Goal: Task Accomplishment & Management: Use online tool/utility

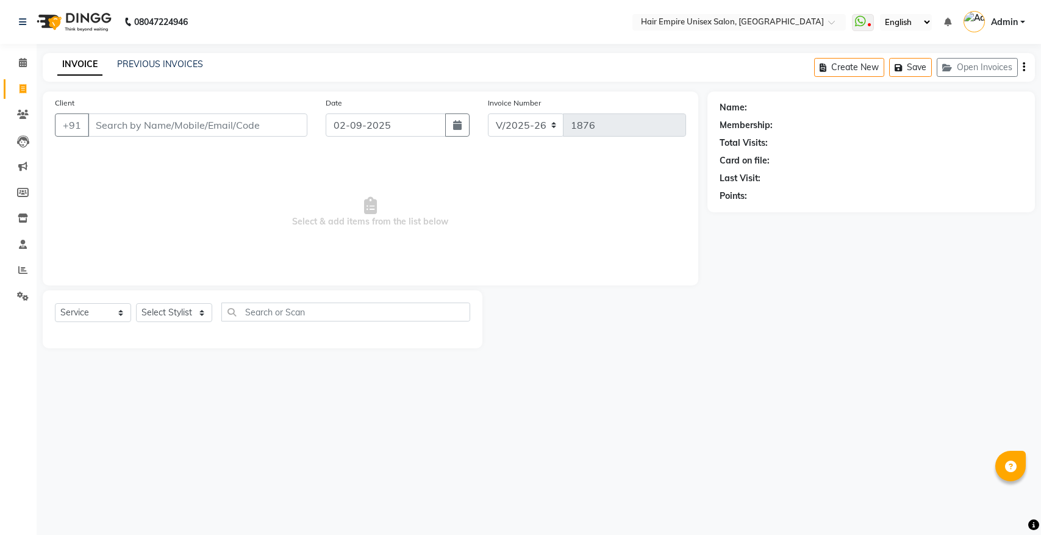
select select "5055"
select select "service"
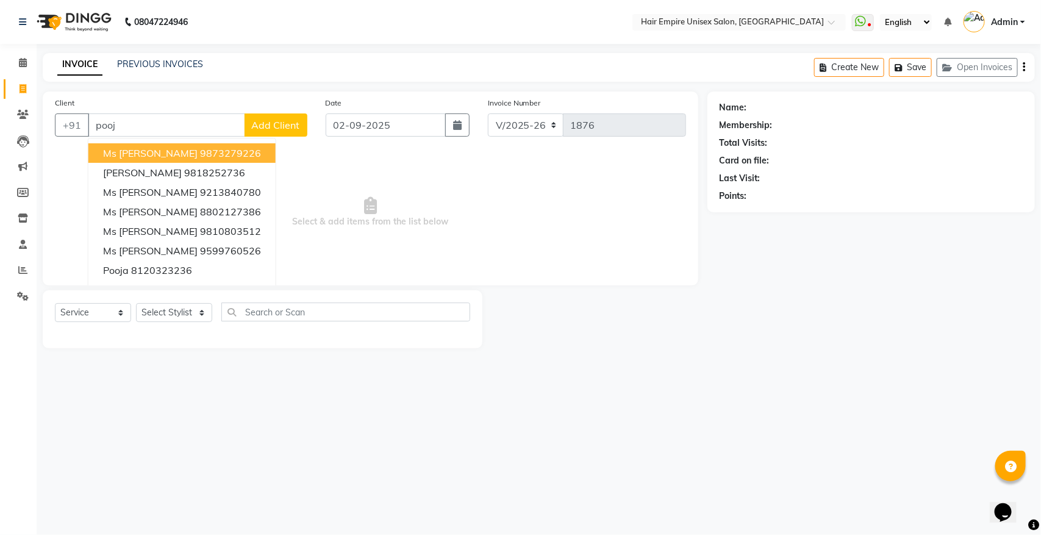
click at [159, 151] on span "Ms [PERSON_NAME]" at bounding box center [150, 153] width 95 height 12
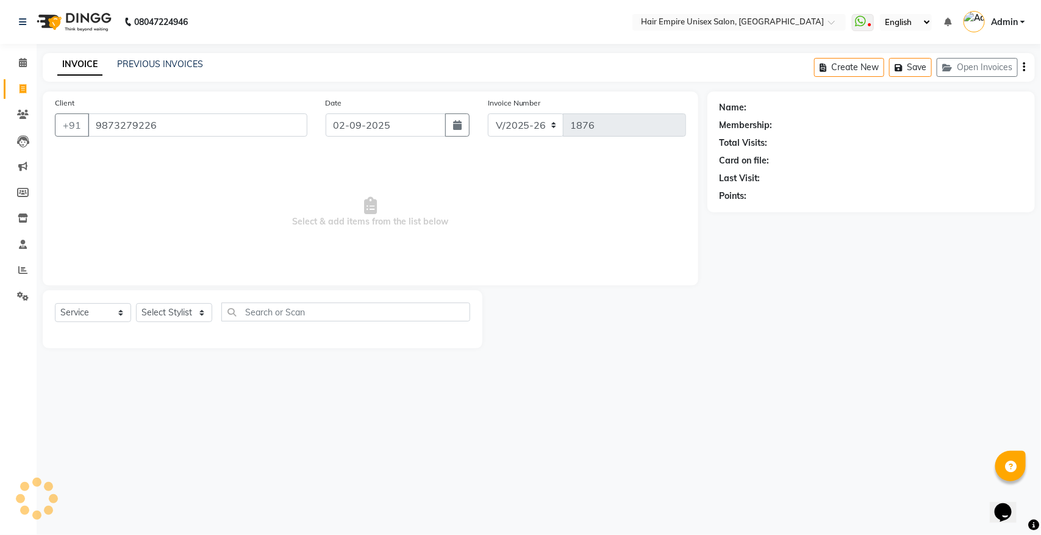
type input "9873279226"
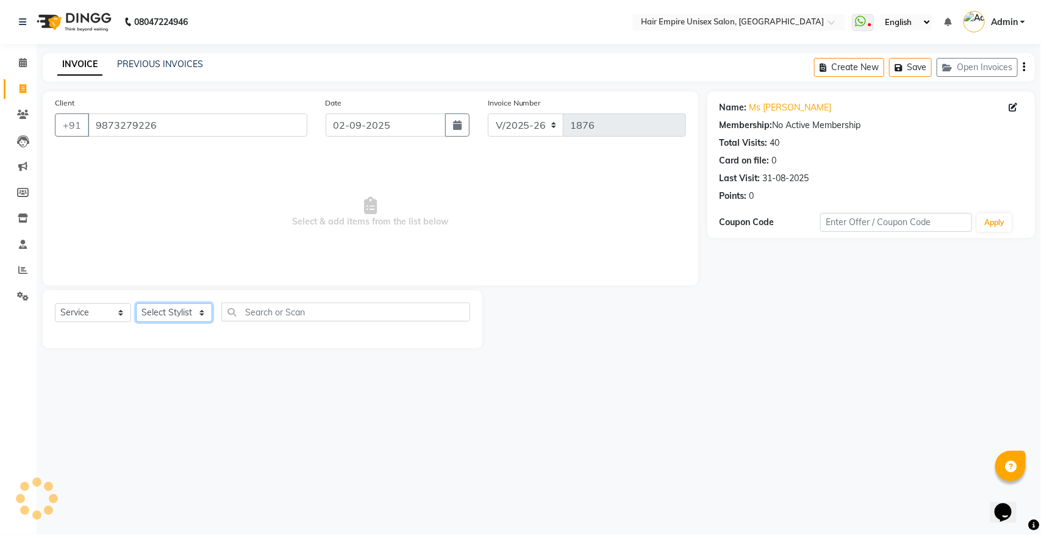
click at [170, 313] on select "Select Stylist [PERSON_NAME] [PERSON_NAME] [PERSON_NAME] [PERSON_NAME] Nisha [P…" at bounding box center [174, 312] width 76 height 19
select select "31821"
click at [136, 303] on select "Select Stylist [PERSON_NAME] [PERSON_NAME] [PERSON_NAME] [PERSON_NAME] Nisha [P…" at bounding box center [174, 312] width 76 height 19
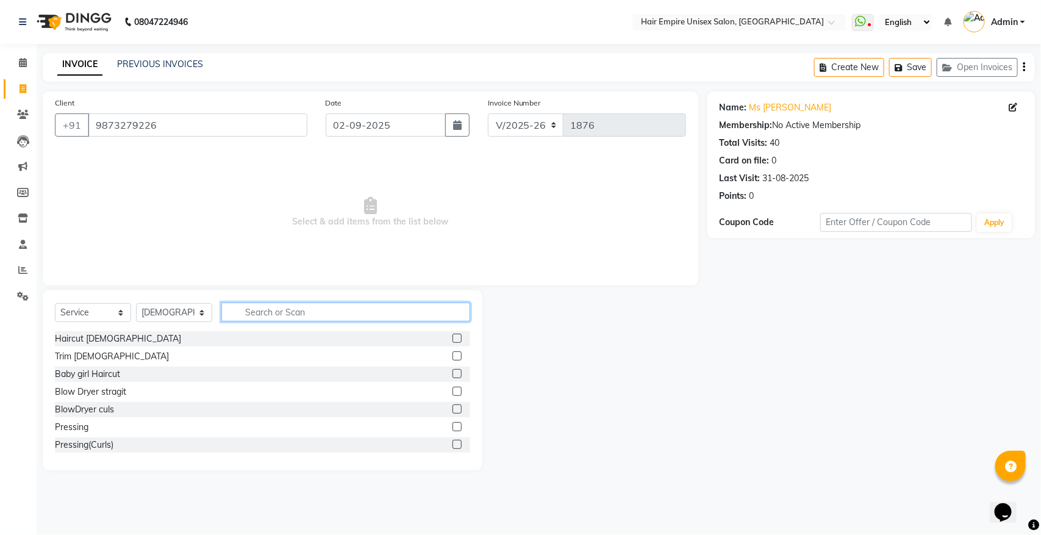
click at [292, 312] on input "text" at bounding box center [345, 312] width 249 height 19
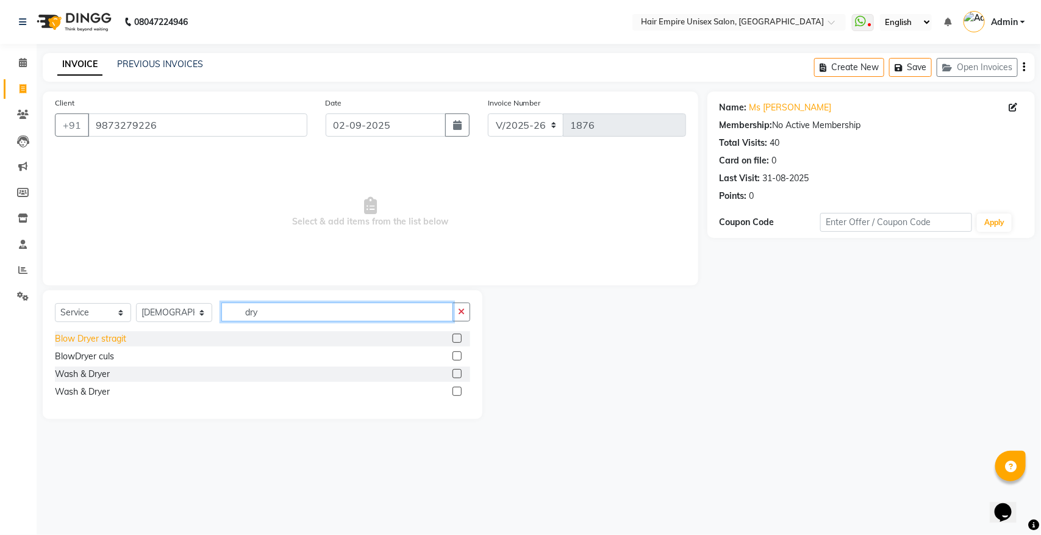
type input "dry"
click at [65, 339] on div "Blow Dryer stragit" at bounding box center [90, 338] width 71 height 13
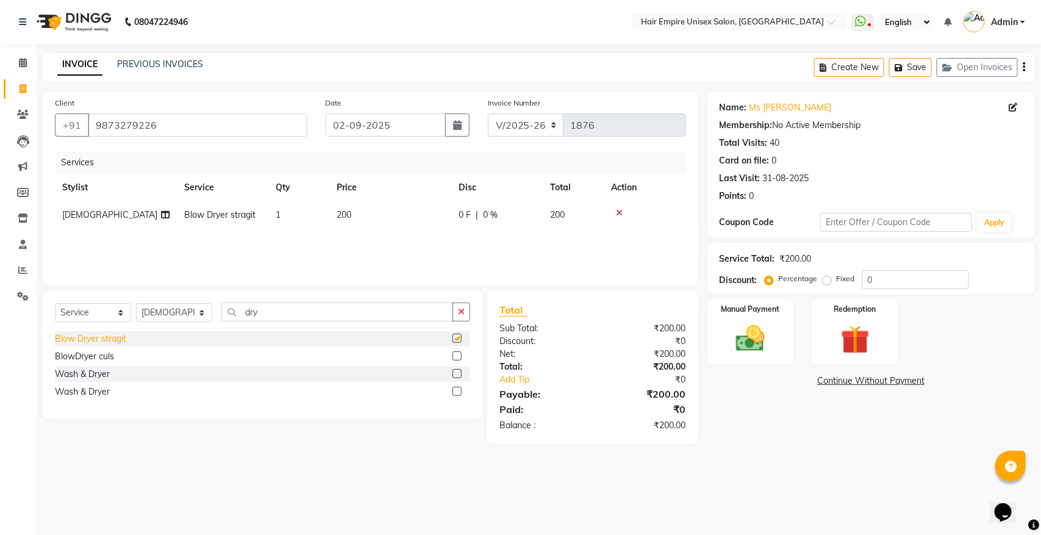
checkbox input "false"
click at [764, 331] on img at bounding box center [750, 338] width 48 height 34
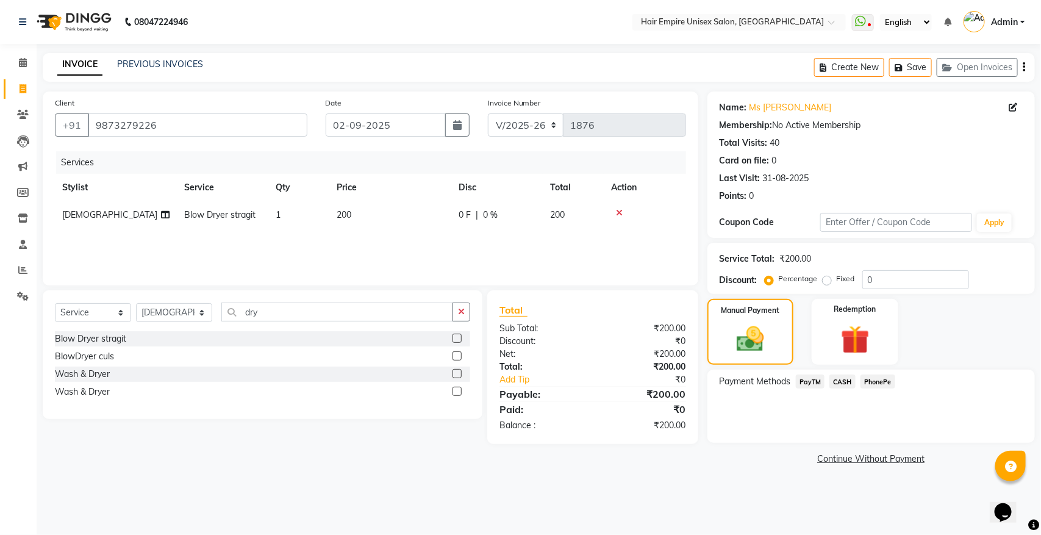
click at [848, 380] on span "CASH" at bounding box center [843, 382] width 26 height 14
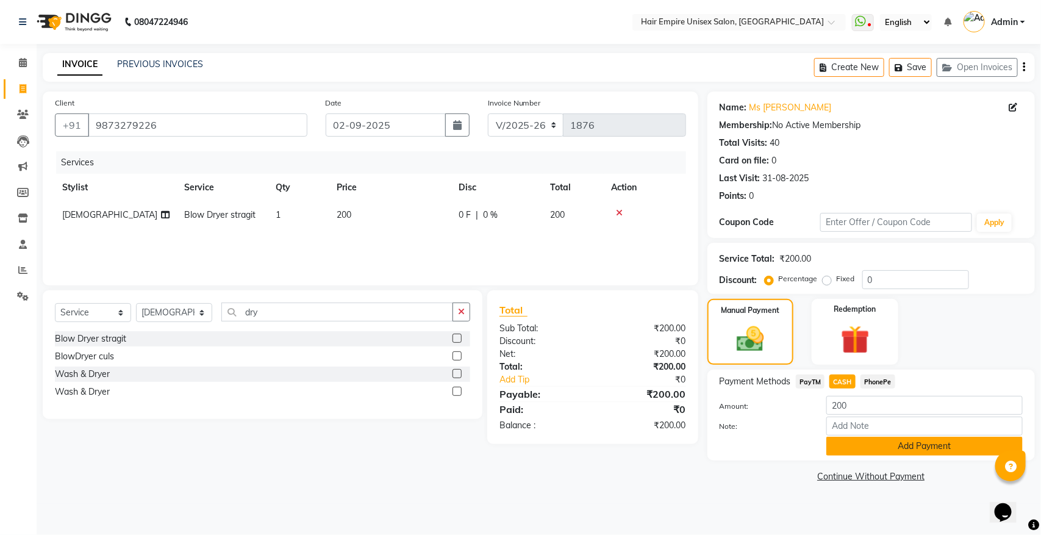
click at [844, 444] on button "Add Payment" at bounding box center [924, 446] width 196 height 19
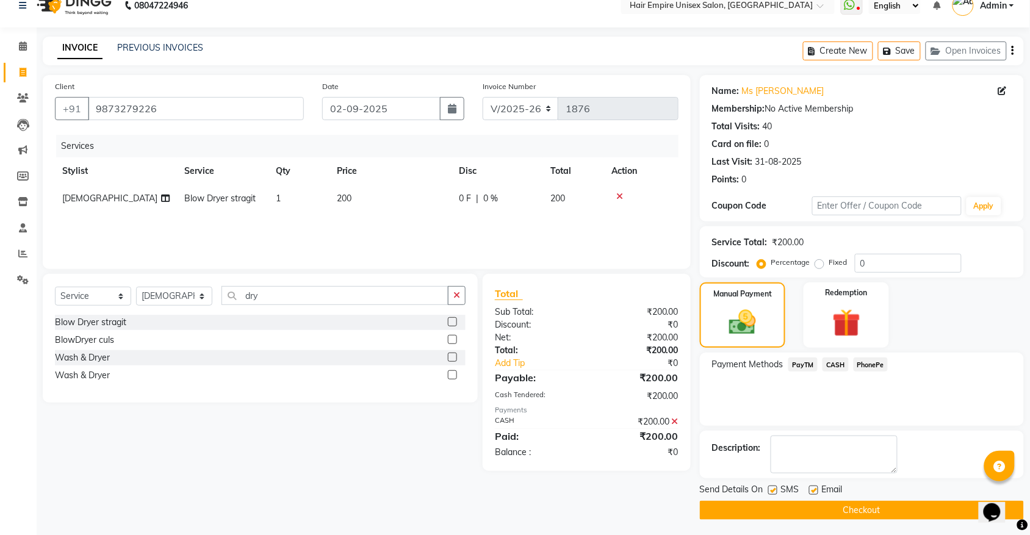
scroll to position [20, 0]
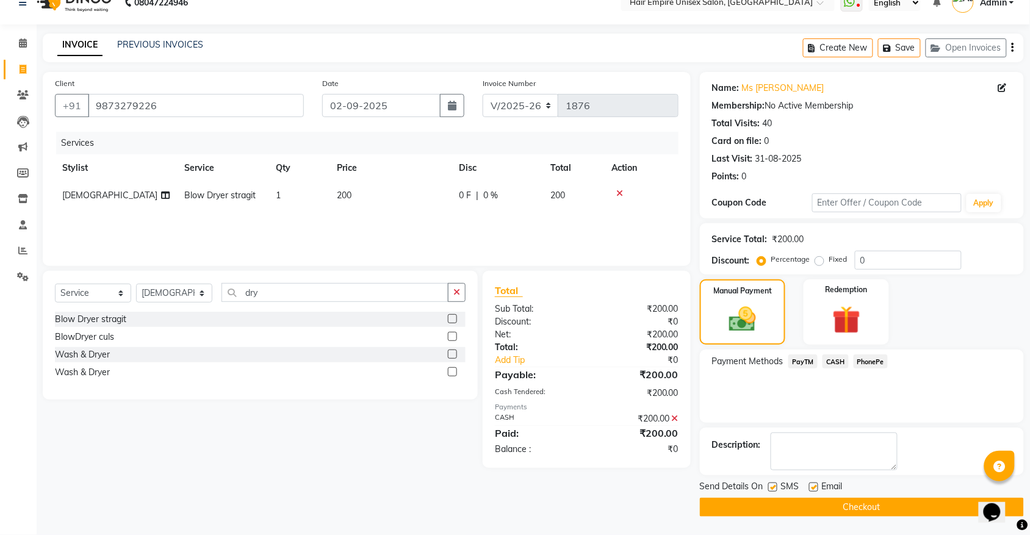
click at [815, 504] on button "Checkout" at bounding box center [862, 507] width 324 height 19
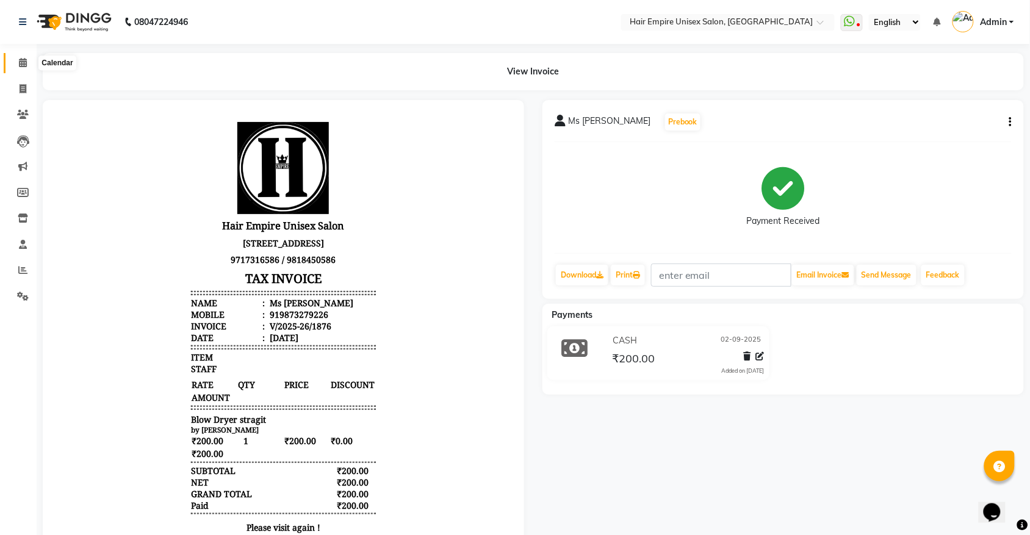
click at [23, 62] on icon at bounding box center [23, 62] width 8 height 9
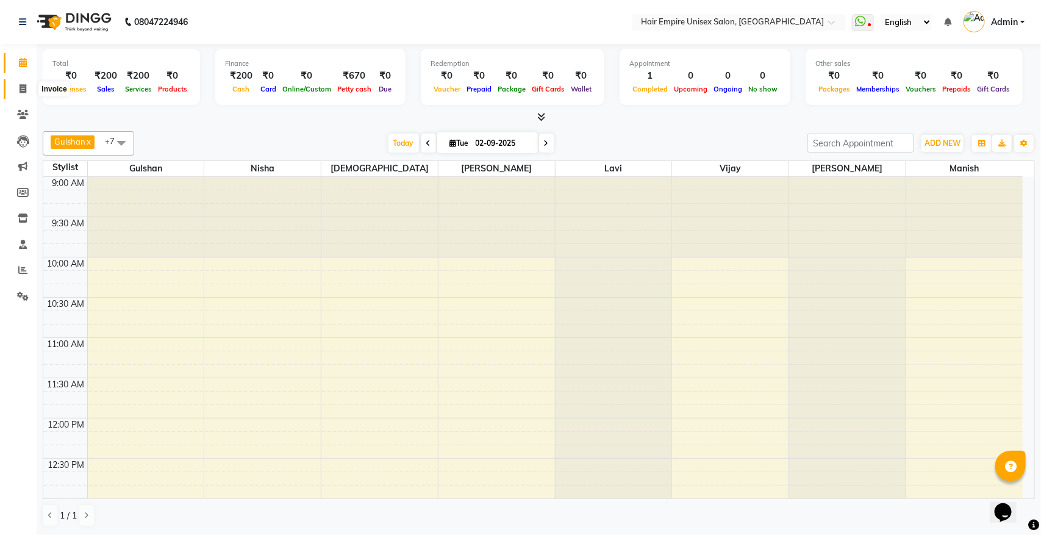
click at [23, 90] on icon at bounding box center [23, 88] width 7 height 9
select select "service"
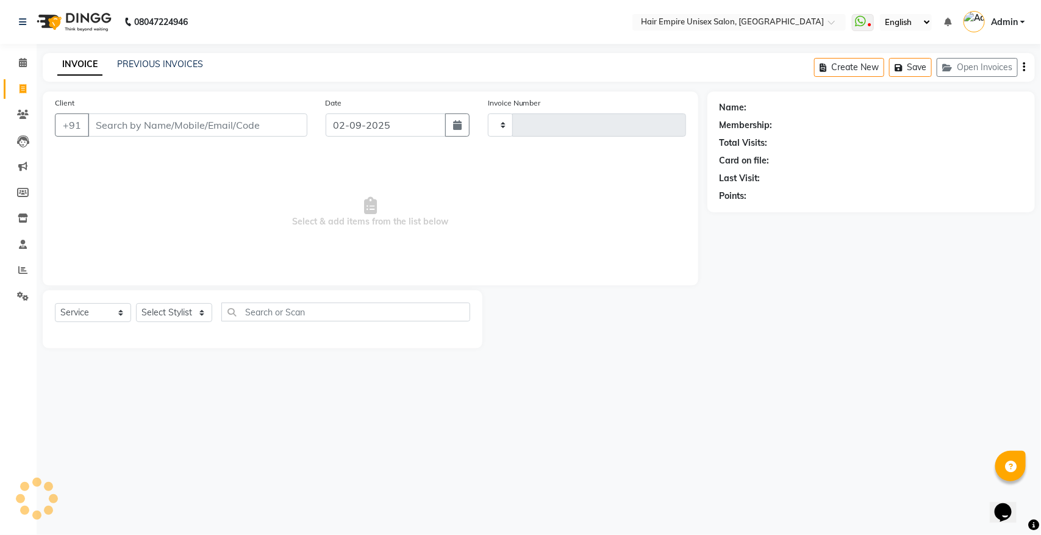
type input "1877"
select select "5055"
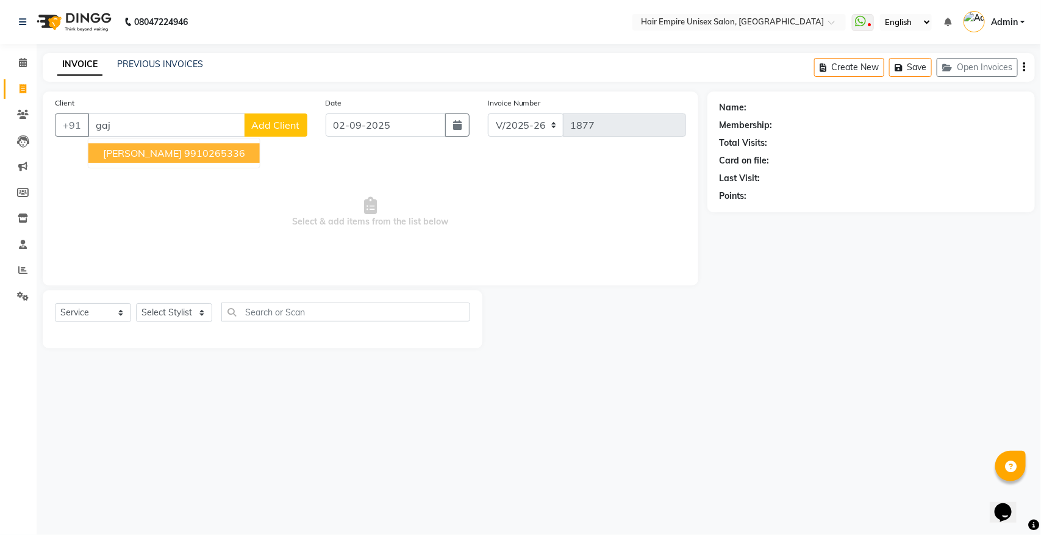
click at [117, 149] on span "[PERSON_NAME]" at bounding box center [142, 153] width 79 height 12
type input "9910265336"
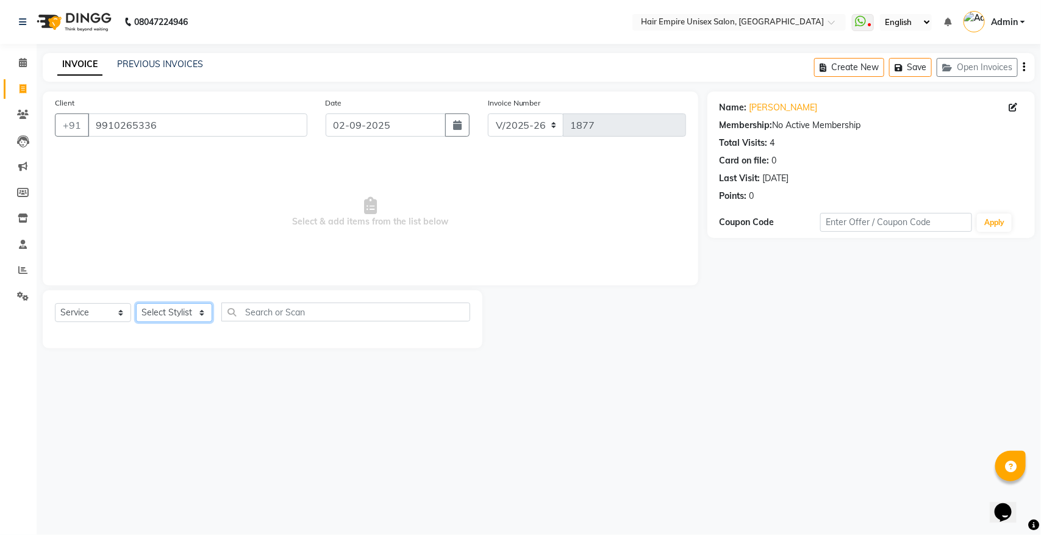
click at [190, 315] on select "Select Stylist [PERSON_NAME] [PERSON_NAME] [PERSON_NAME] [PERSON_NAME] Nisha [P…" at bounding box center [174, 312] width 76 height 19
select select "45386"
click at [136, 303] on select "Select Stylist [PERSON_NAME] [PERSON_NAME] [PERSON_NAME] [PERSON_NAME] Nisha [P…" at bounding box center [174, 312] width 76 height 19
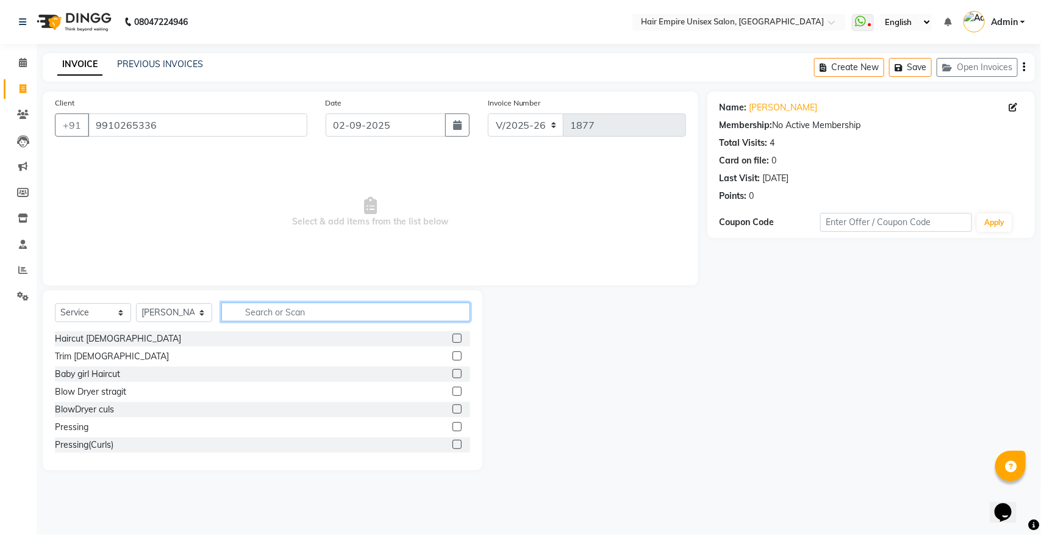
click at [336, 312] on input "text" at bounding box center [345, 312] width 249 height 19
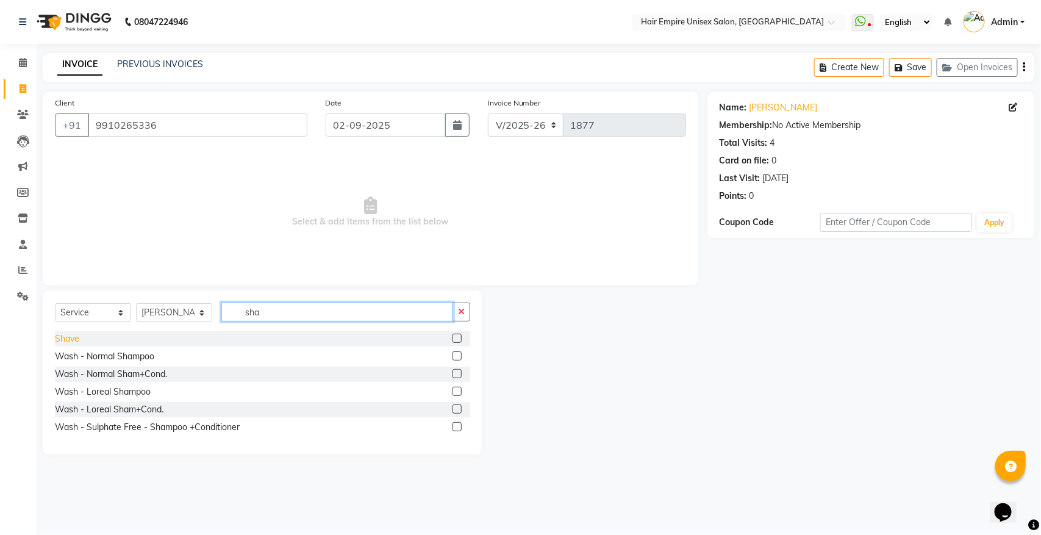
type input "sha"
click at [70, 339] on div "Shave" at bounding box center [67, 338] width 24 height 13
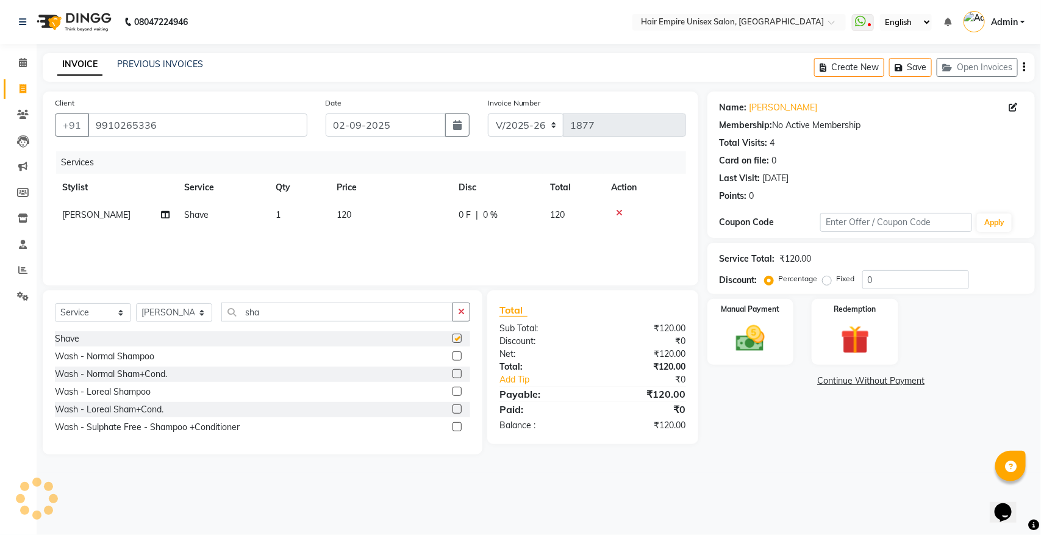
checkbox input "false"
click at [467, 308] on button "button" at bounding box center [462, 312] width 18 height 19
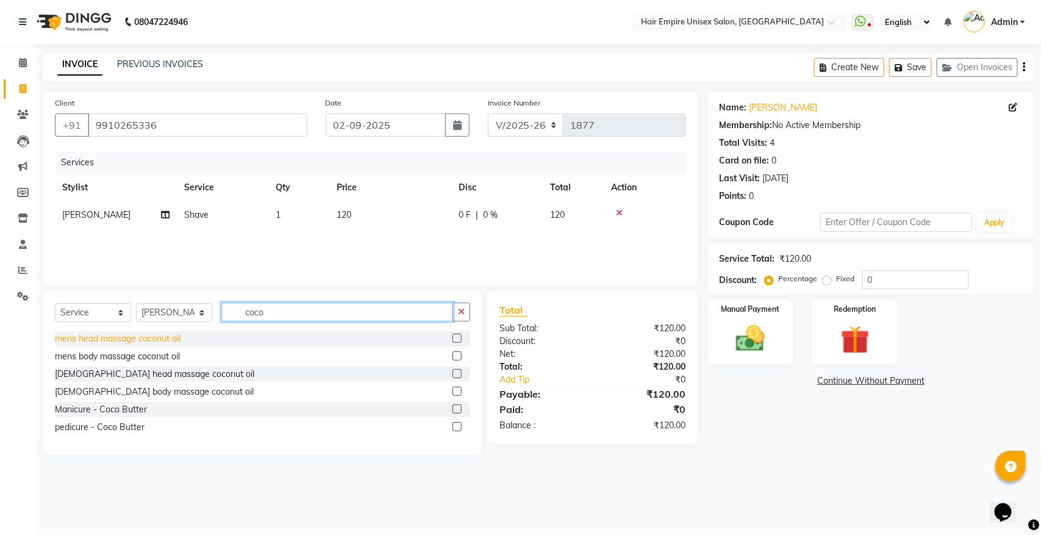
type input "coco"
click at [160, 342] on div "mens head massage coconut oil" at bounding box center [118, 338] width 126 height 13
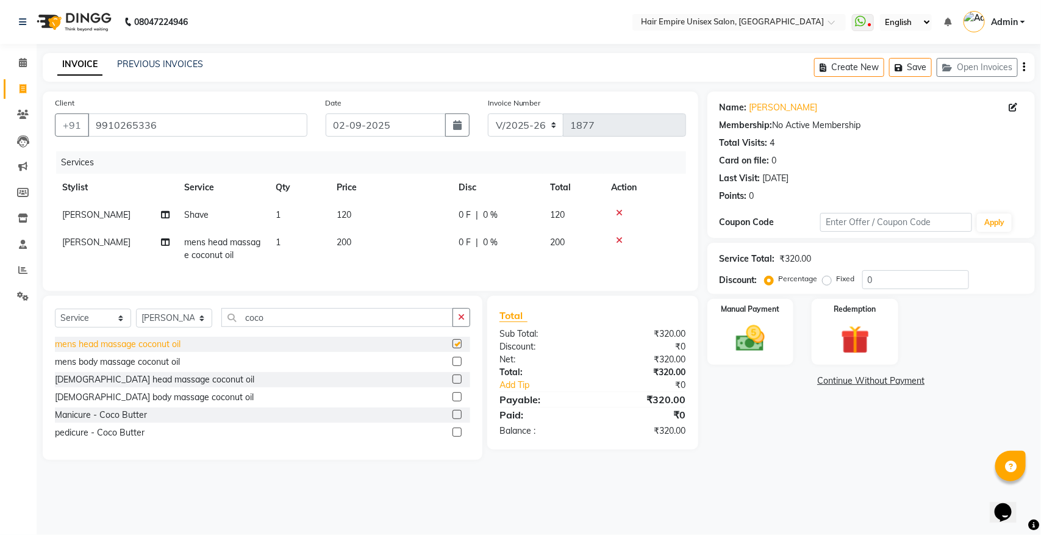
checkbox input "false"
click at [172, 328] on select "Select Stylist [PERSON_NAME] [PERSON_NAME] [PERSON_NAME] [PERSON_NAME] Nisha [P…" at bounding box center [174, 318] width 76 height 19
select select "89725"
click at [136, 320] on select "Select Stylist [PERSON_NAME] [PERSON_NAME] [PERSON_NAME] [PERSON_NAME] Nisha [P…" at bounding box center [174, 318] width 76 height 19
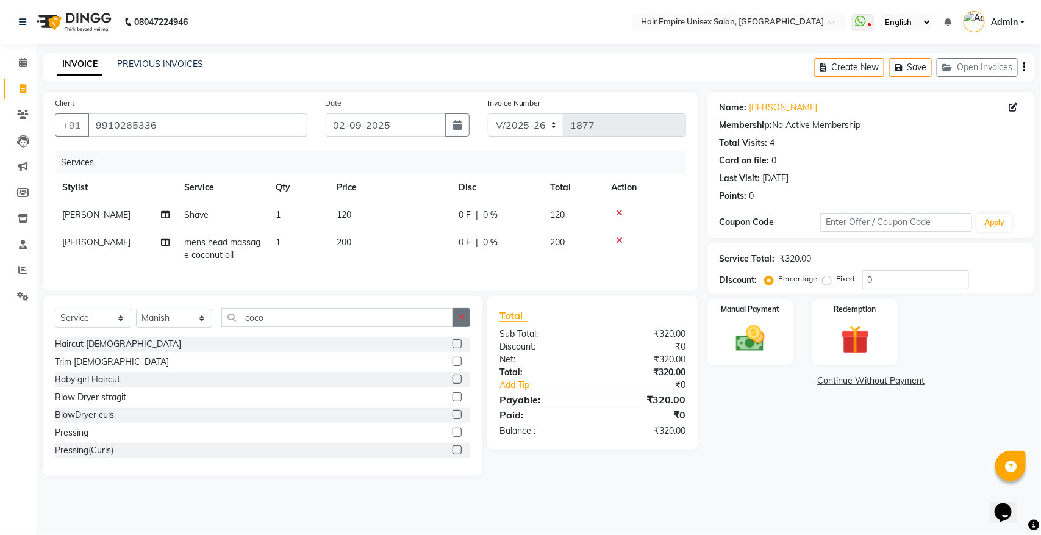
click at [459, 321] on icon "button" at bounding box center [461, 317] width 7 height 9
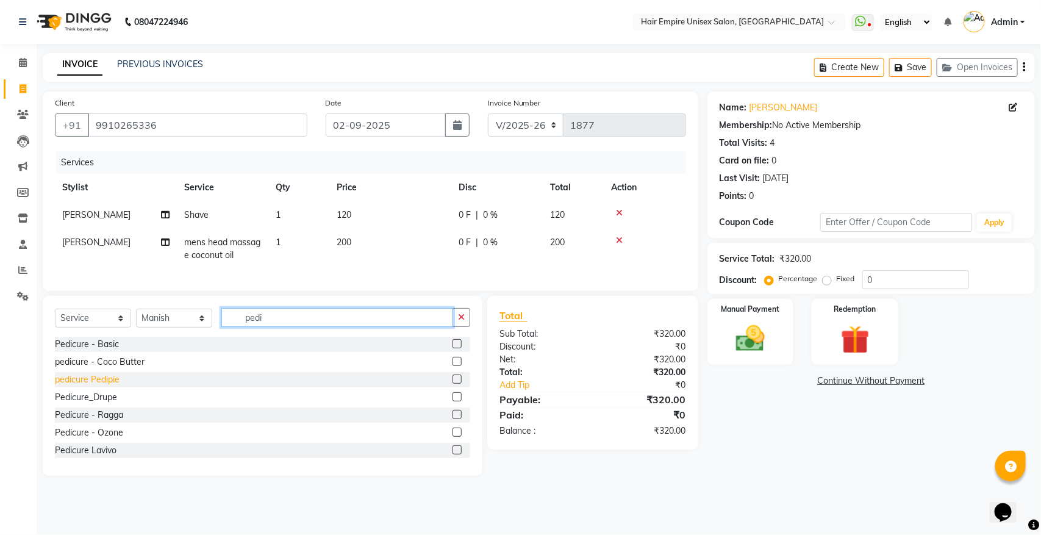
type input "pedi"
click at [87, 386] on div "pedicure Pedipie" at bounding box center [87, 379] width 65 height 13
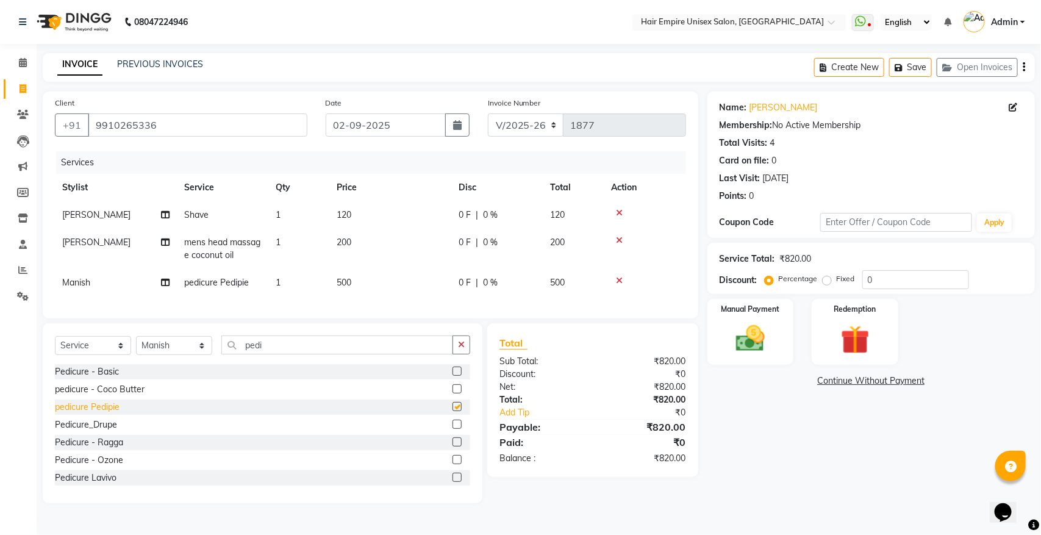
checkbox input "false"
click at [738, 331] on img at bounding box center [750, 338] width 48 height 34
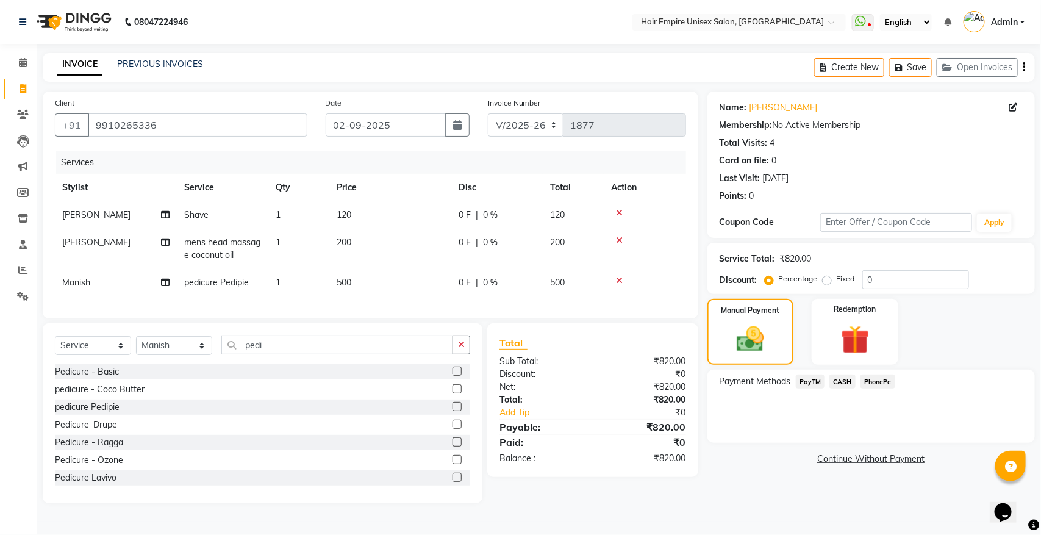
click at [814, 380] on span "PayTM" at bounding box center [810, 382] width 29 height 14
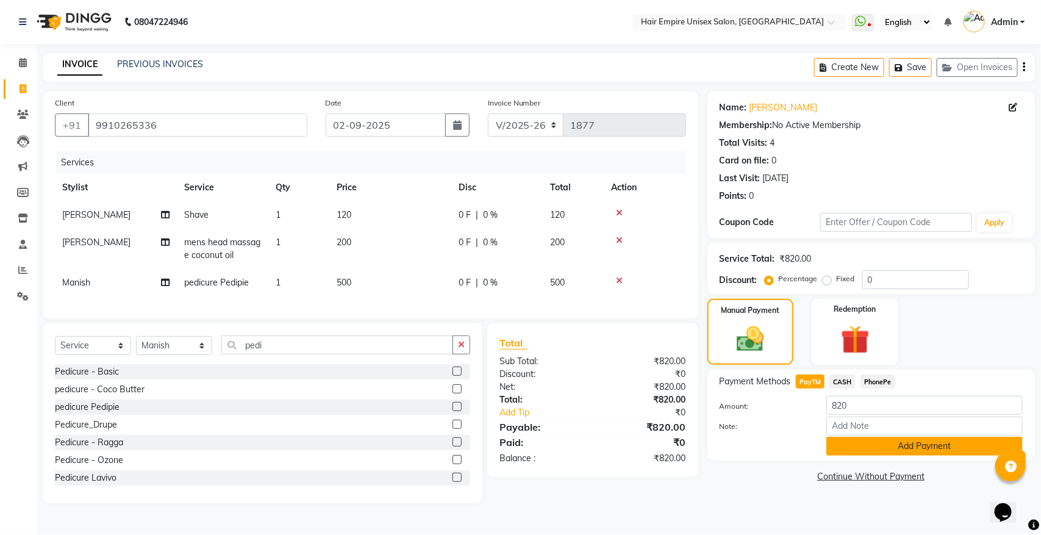
click at [880, 450] on button "Add Payment" at bounding box center [924, 446] width 196 height 19
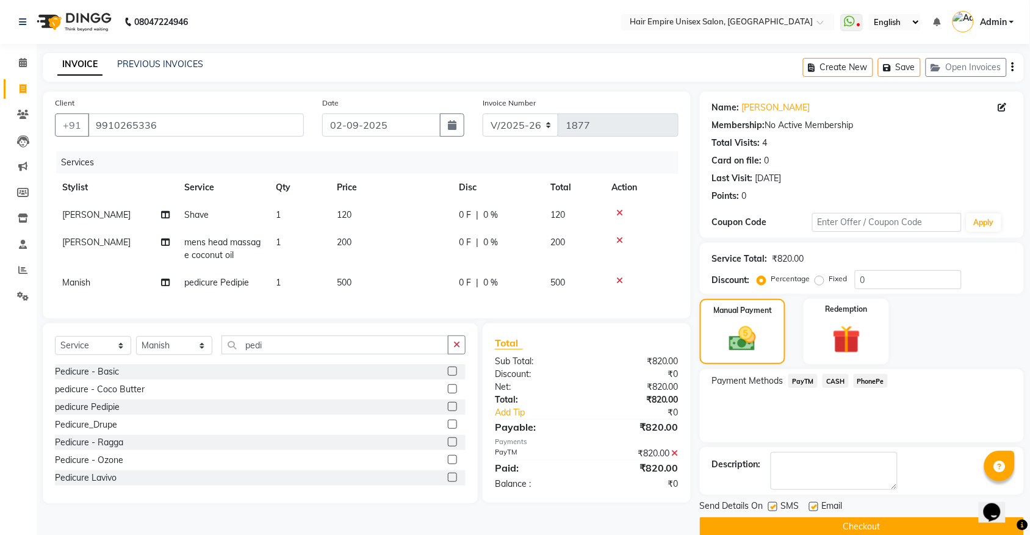
click at [819, 522] on button "Checkout" at bounding box center [862, 526] width 324 height 19
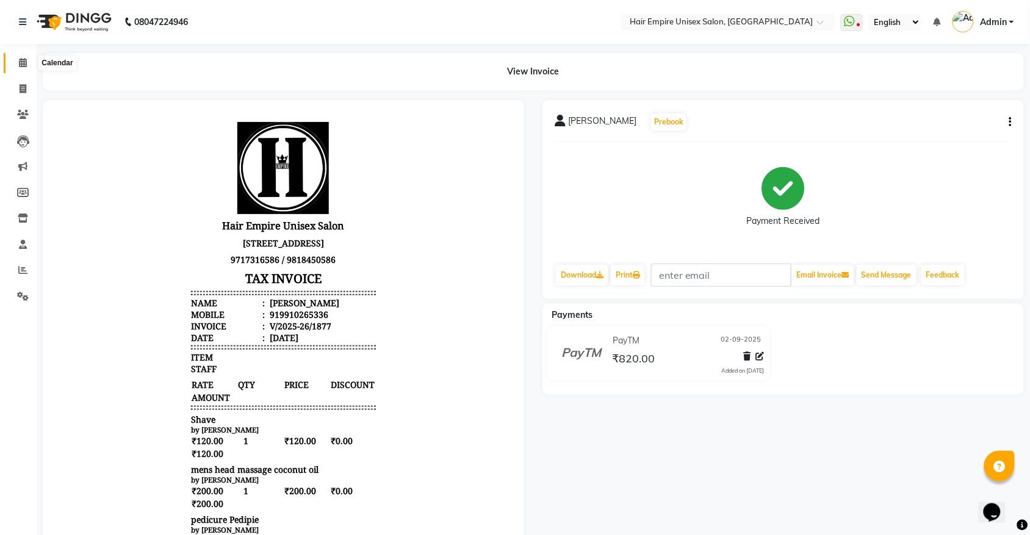
click at [19, 64] on icon at bounding box center [23, 62] width 8 height 9
